Goal: Transaction & Acquisition: Subscribe to service/newsletter

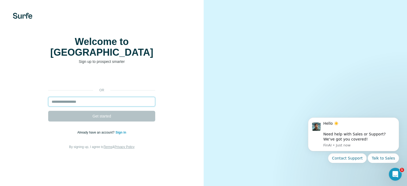
click at [118, 107] on input "email" at bounding box center [101, 102] width 107 height 10
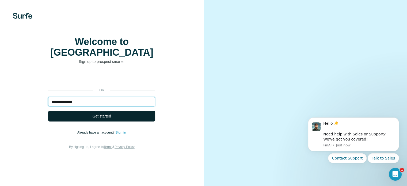
type input "**********"
click at [108, 119] on span "Get started" at bounding box center [102, 116] width 18 height 5
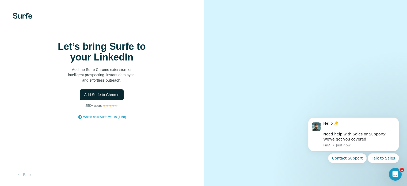
click at [105, 97] on span "Add Surfe to Chrome" at bounding box center [101, 94] width 35 height 5
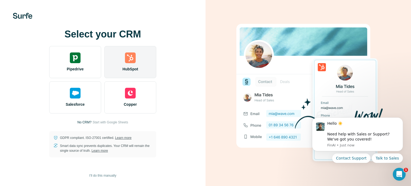
click at [136, 65] on div "HubSpot" at bounding box center [130, 62] width 52 height 32
click at [128, 56] on img at bounding box center [130, 57] width 11 height 11
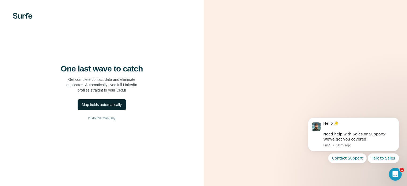
click at [106, 107] on div "Map fields automatically" at bounding box center [102, 104] width 40 height 5
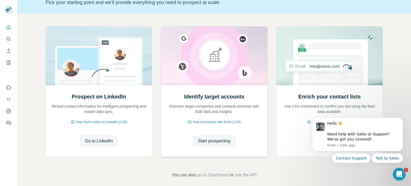
scroll to position [45, 0]
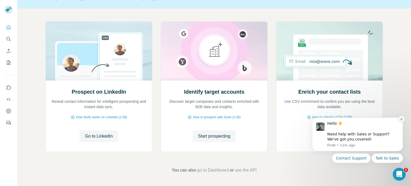
click at [401, 119] on icon "Dismiss notification" at bounding box center [401, 119] width 3 height 3
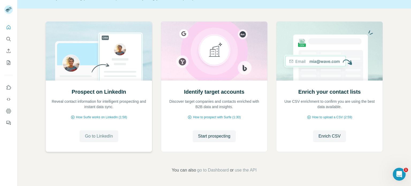
click at [108, 135] on span "Go to LinkedIn" at bounding box center [99, 136] width 28 height 6
